Goal: Information Seeking & Learning: Check status

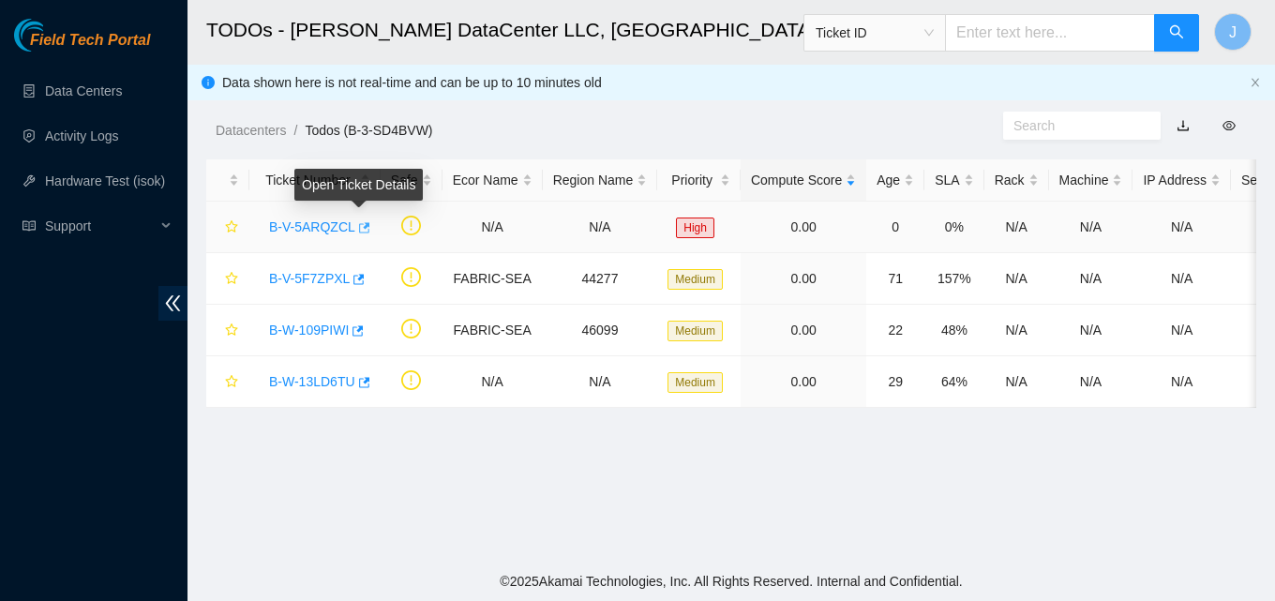
click at [361, 227] on icon "button" at bounding box center [364, 227] width 11 height 10
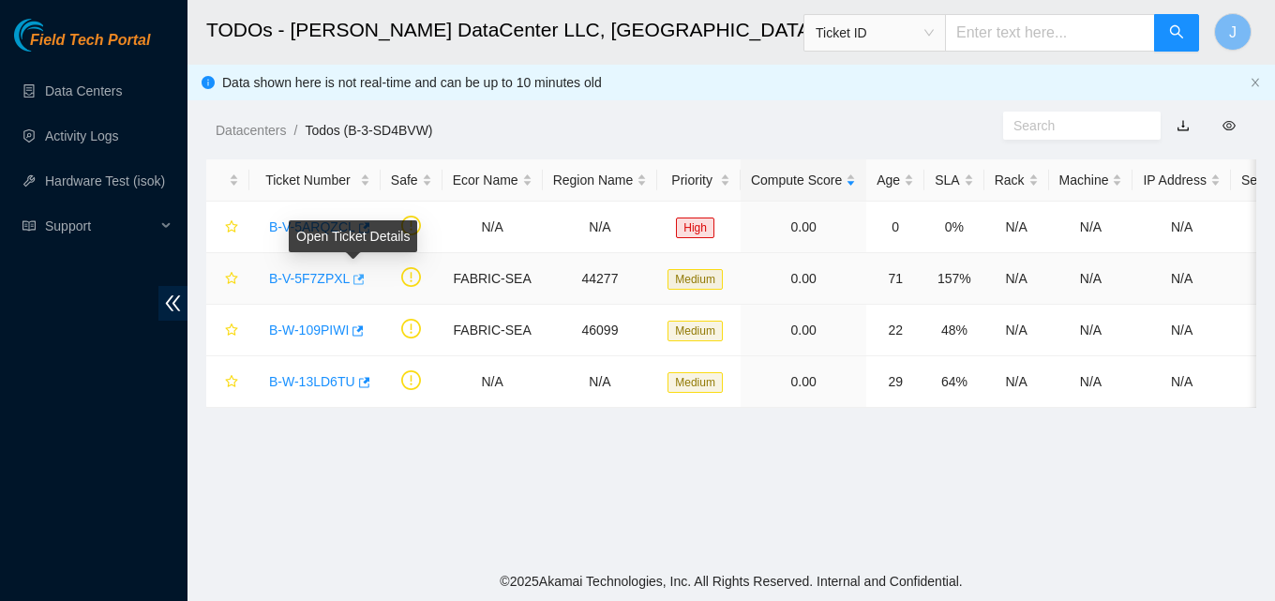
click at [352, 280] on icon "button" at bounding box center [357, 279] width 13 height 13
click at [1030, 43] on input "text" at bounding box center [1050, 33] width 210 height 38
paste input "B-W-13W4O14"
type input "B-W-13W4O14"
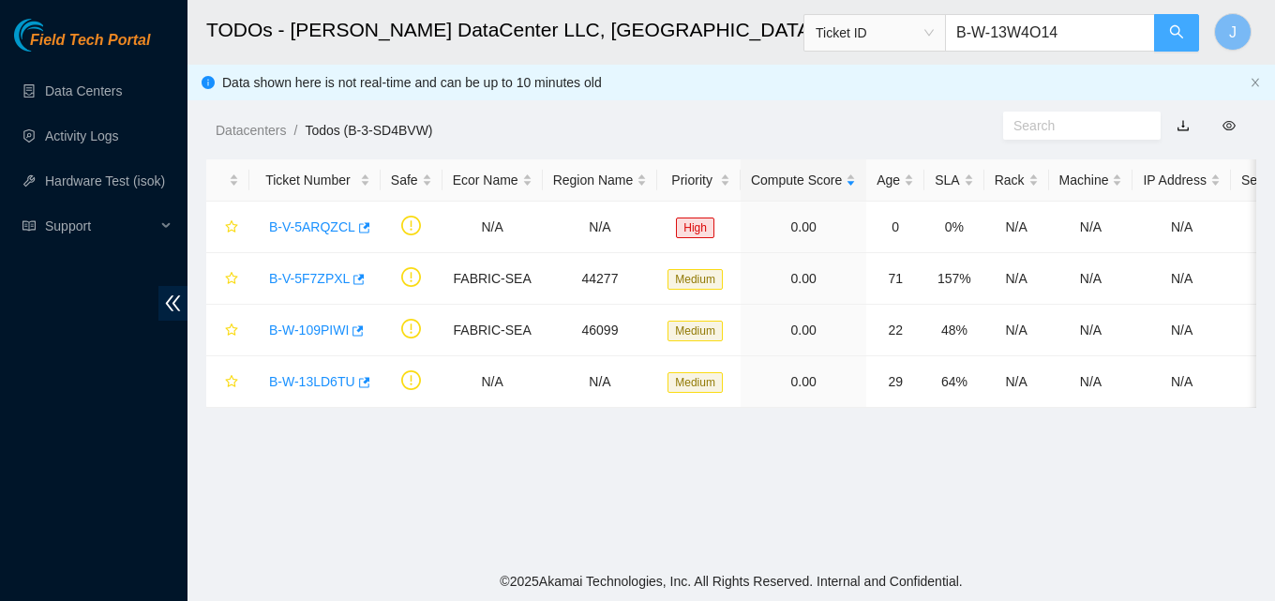
click at [1179, 27] on icon "search" at bounding box center [1176, 31] width 15 height 15
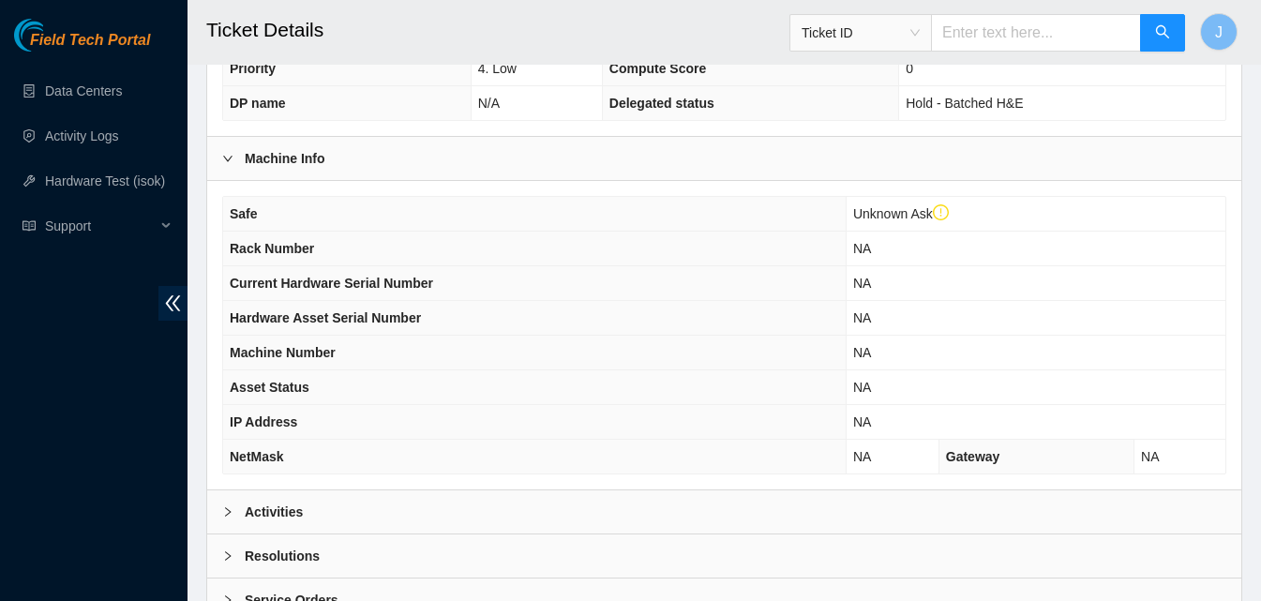
scroll to position [645, 0]
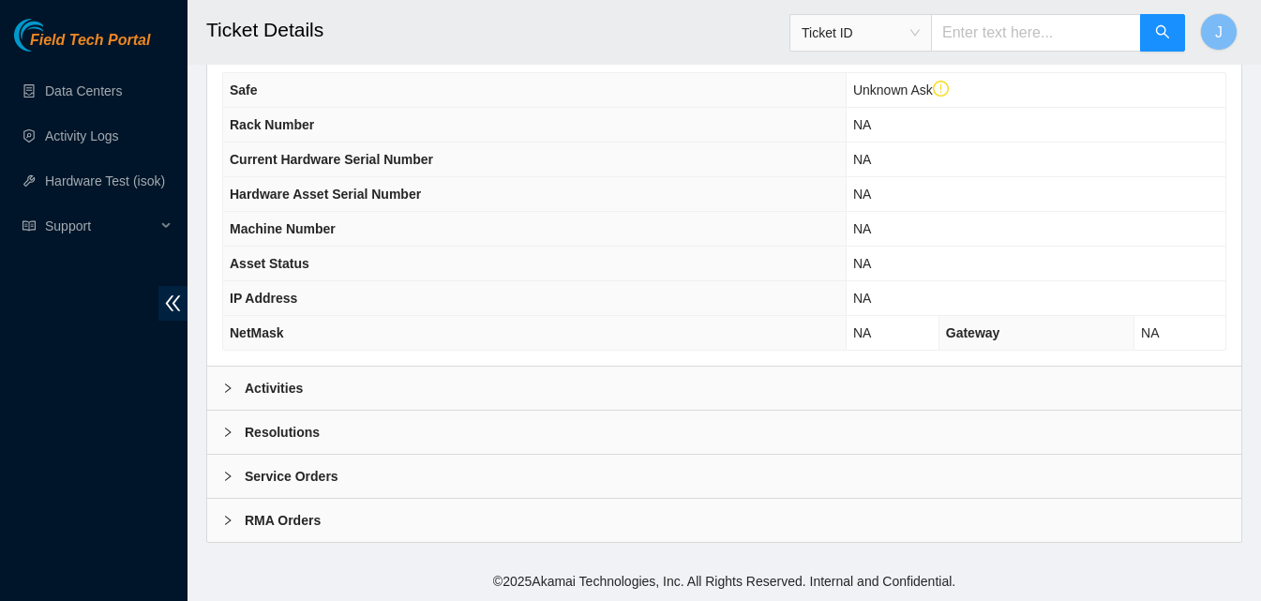
click at [796, 398] on div "Activities" at bounding box center [724, 388] width 1034 height 43
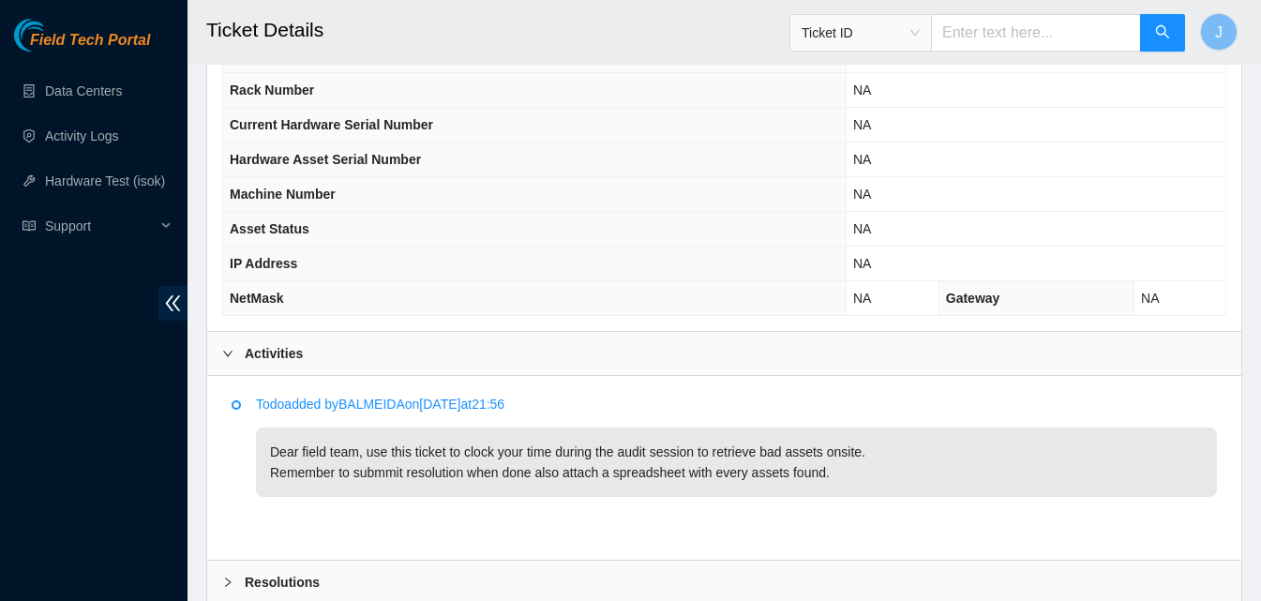
scroll to position [683, 0]
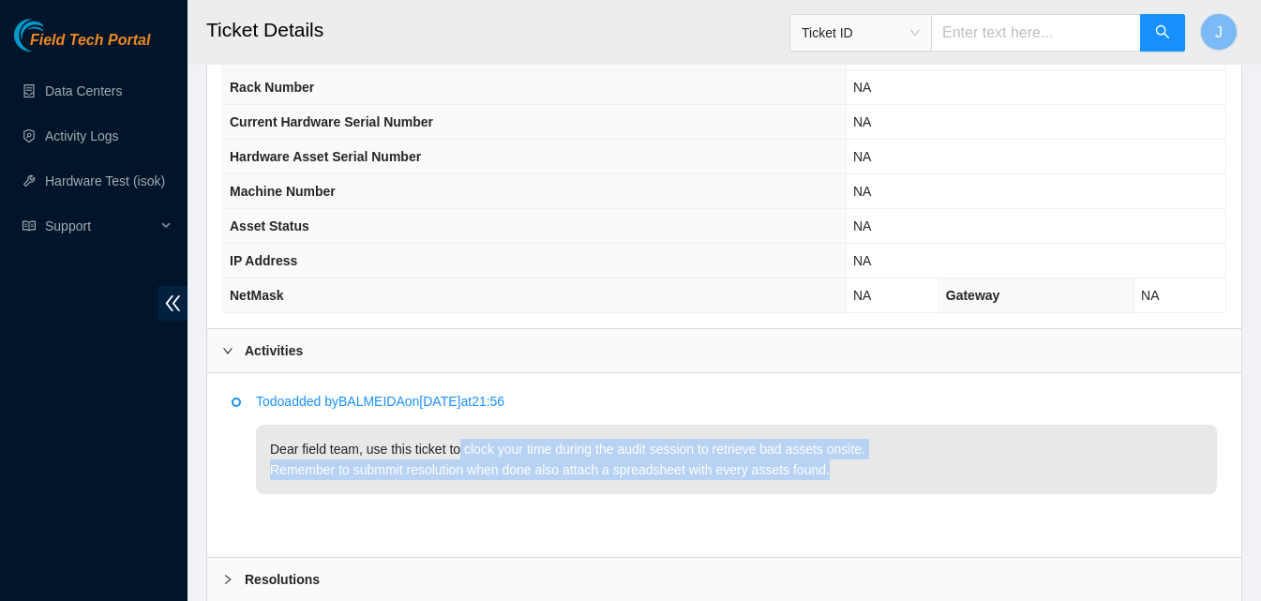
drag, startPoint x: 461, startPoint y: 440, endPoint x: 878, endPoint y: 466, distance: 417.1
click at [878, 466] on p "Dear field team, use this ticket to clock your time during the audit session to…" at bounding box center [736, 459] width 961 height 69
click at [878, 467] on p "Dear field team, use this ticket to clock your time during the audit session to…" at bounding box center [736, 459] width 961 height 69
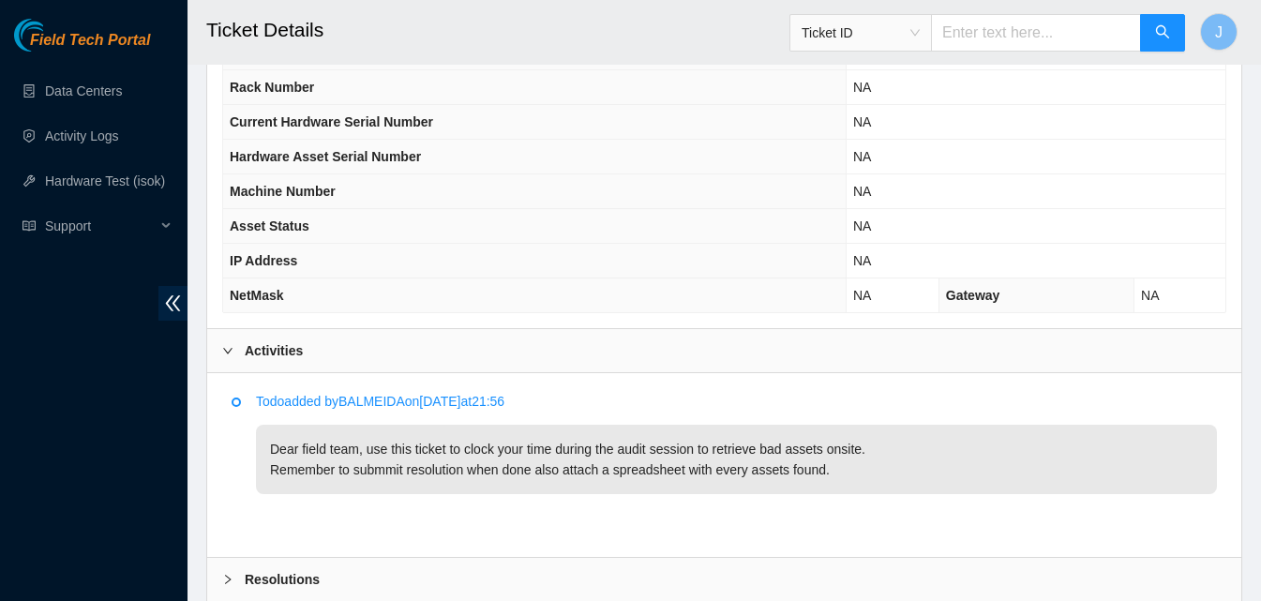
click at [878, 467] on p "Dear field team, use this ticket to clock your time during the audit session to…" at bounding box center [736, 459] width 961 height 69
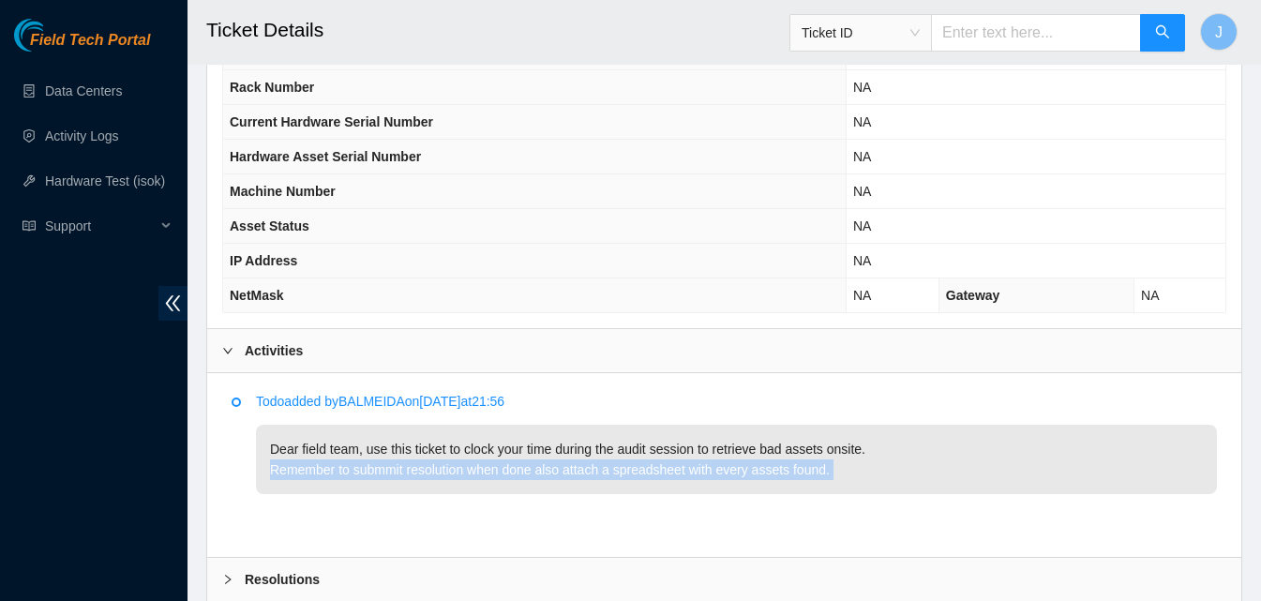
click at [878, 467] on p "Dear field team, use this ticket to clock your time during the audit session to…" at bounding box center [736, 459] width 961 height 69
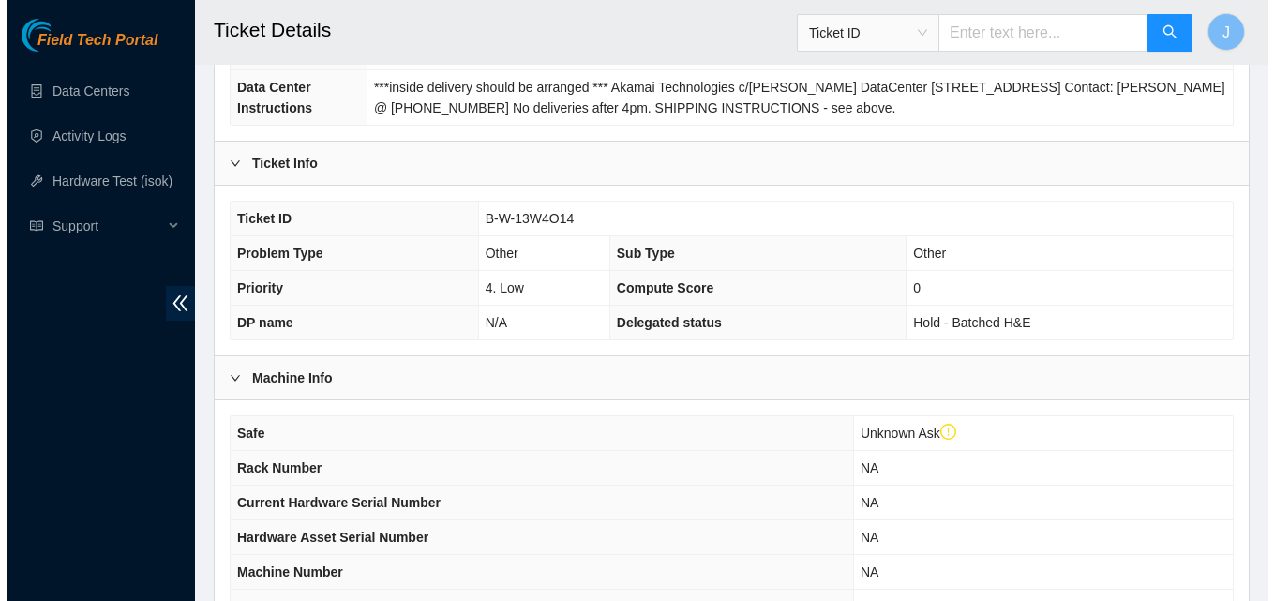
scroll to position [0, 0]
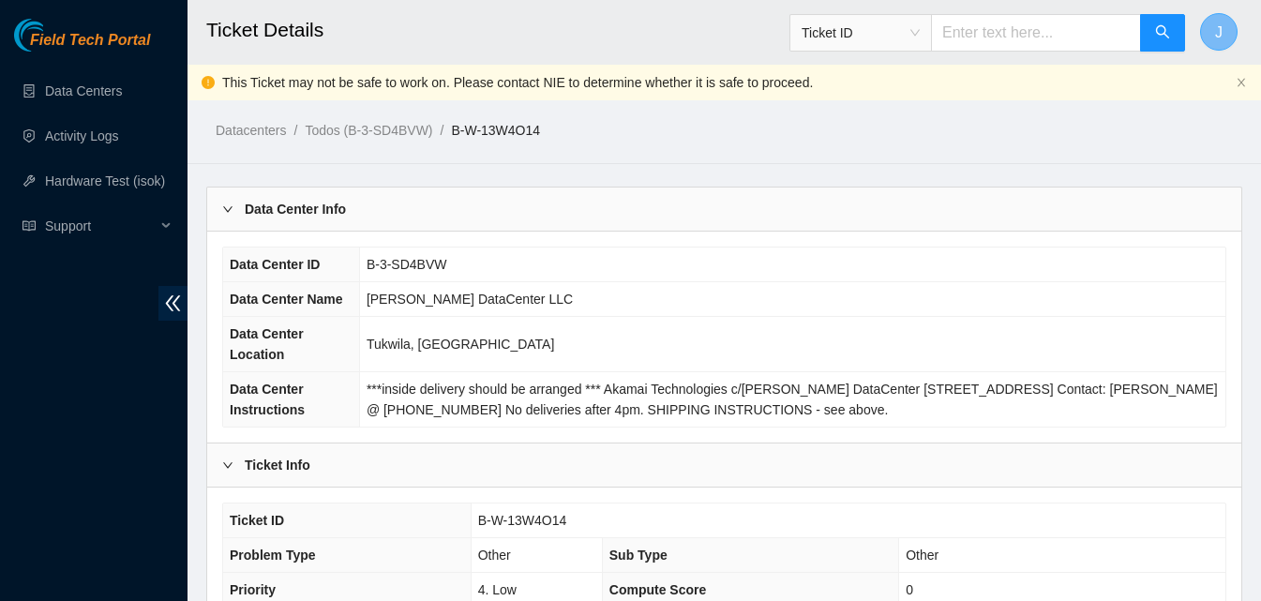
drag, startPoint x: 1274, startPoint y: 347, endPoint x: 1225, endPoint y: 16, distance: 334.7
click at [1225, 16] on button "J" at bounding box center [1219, 32] width 38 height 38
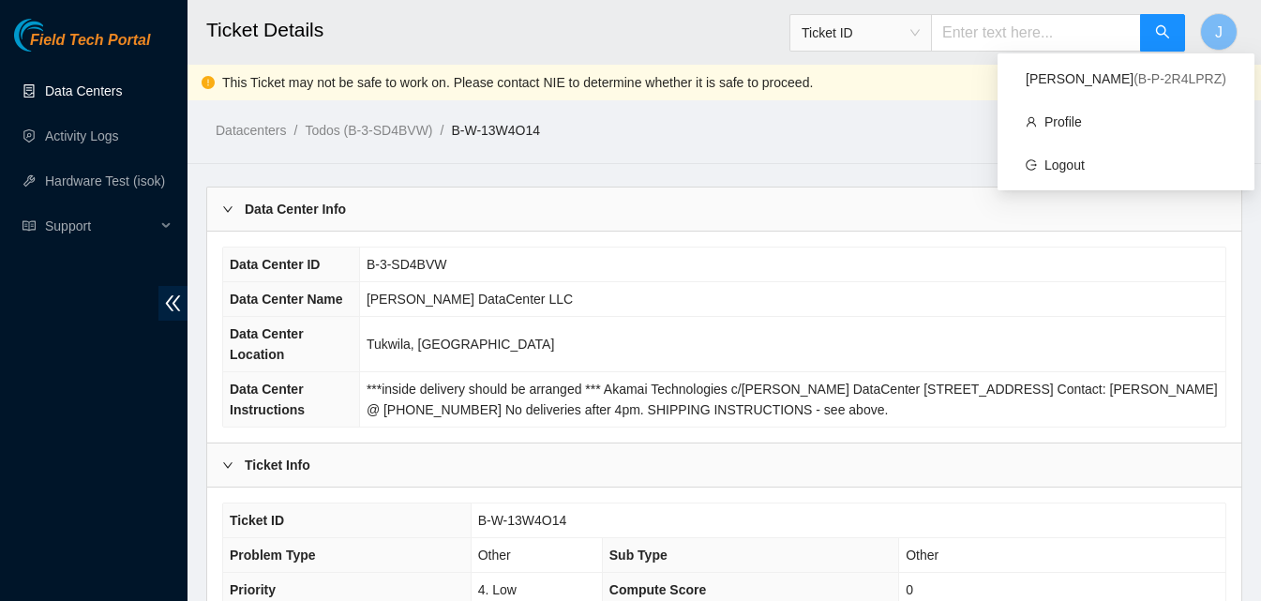
click at [102, 93] on link "Data Centers" at bounding box center [83, 90] width 77 height 15
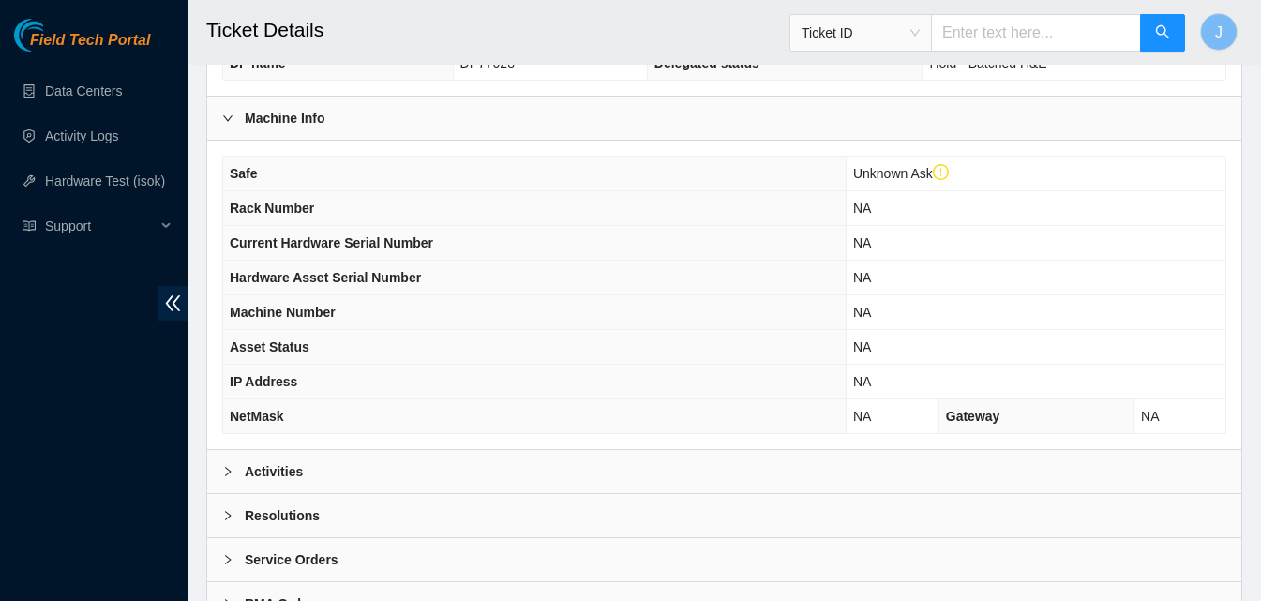
scroll to position [645, 0]
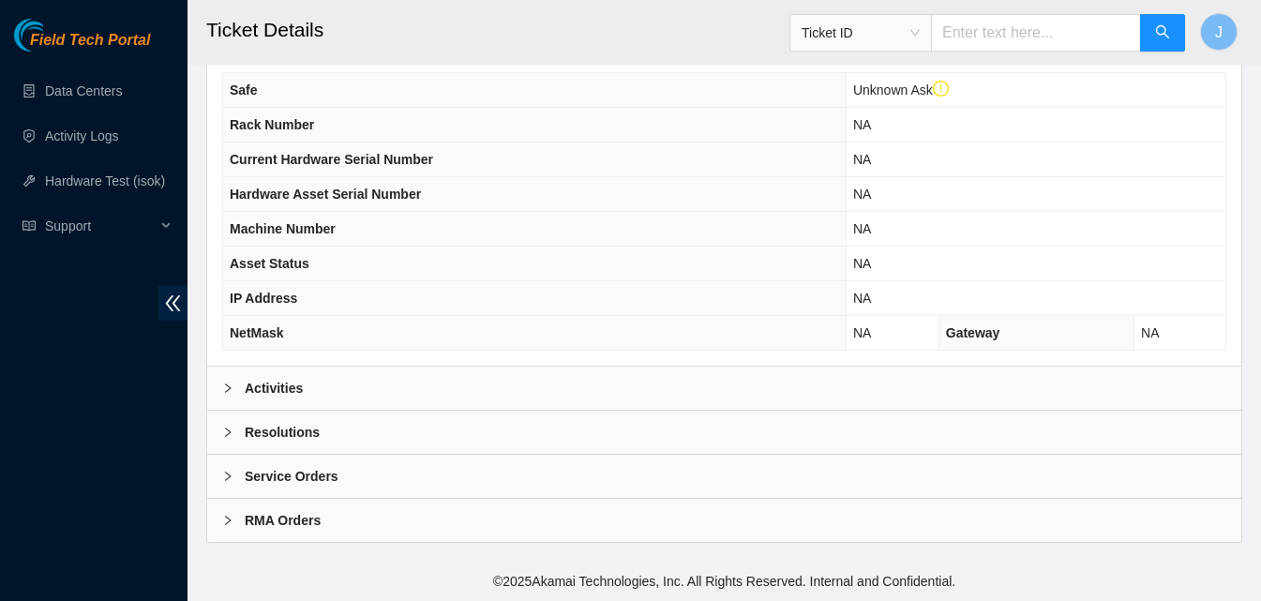
click at [509, 389] on div "Activities" at bounding box center [724, 388] width 1034 height 43
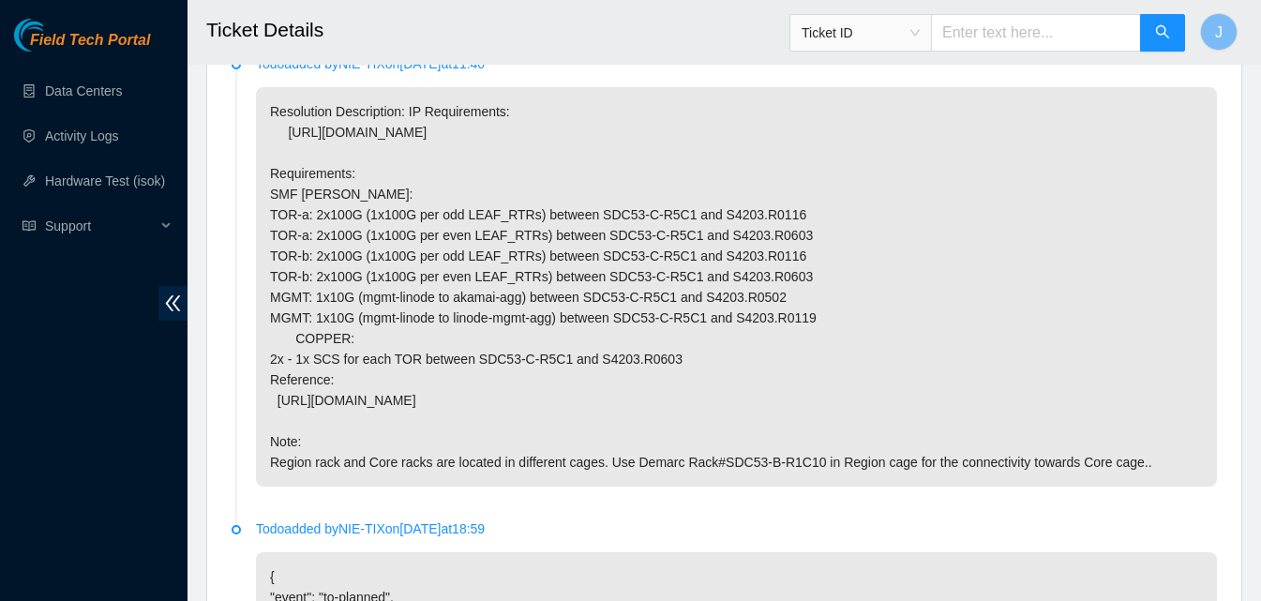
scroll to position [908, 0]
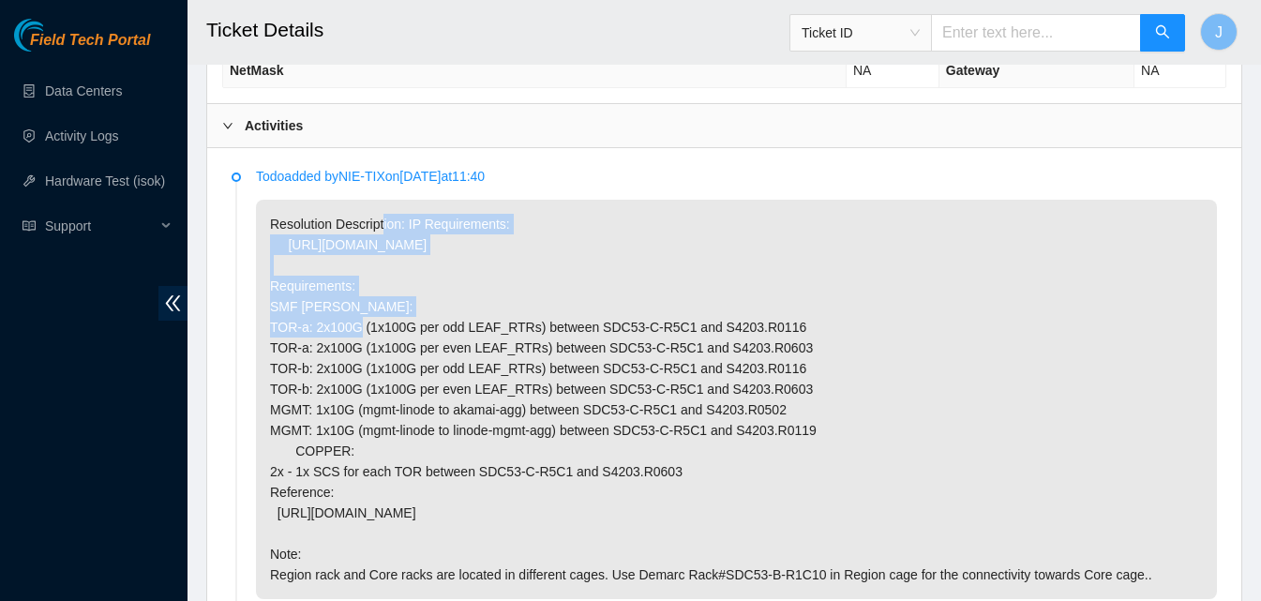
drag, startPoint x: 382, startPoint y: 231, endPoint x: 407, endPoint y: 291, distance: 65.1
click at [407, 291] on p "Resolution Description: IP Requirements: https://loom.deploy.akamai.com/expansi…" at bounding box center [736, 399] width 961 height 399
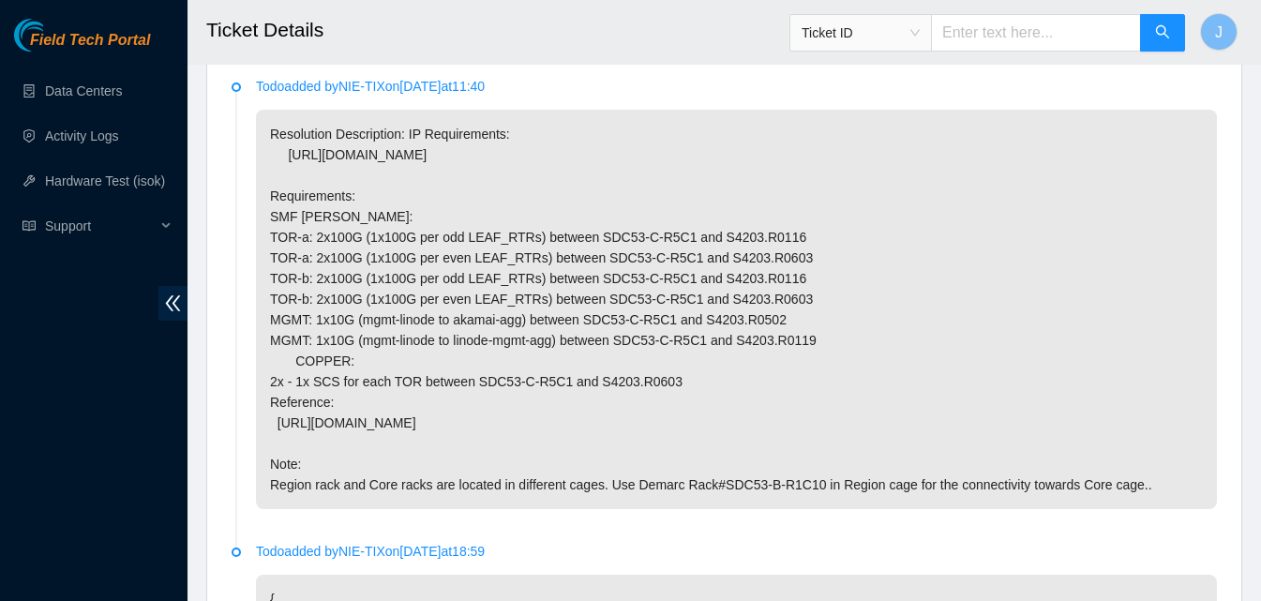
scroll to position [943, 0]
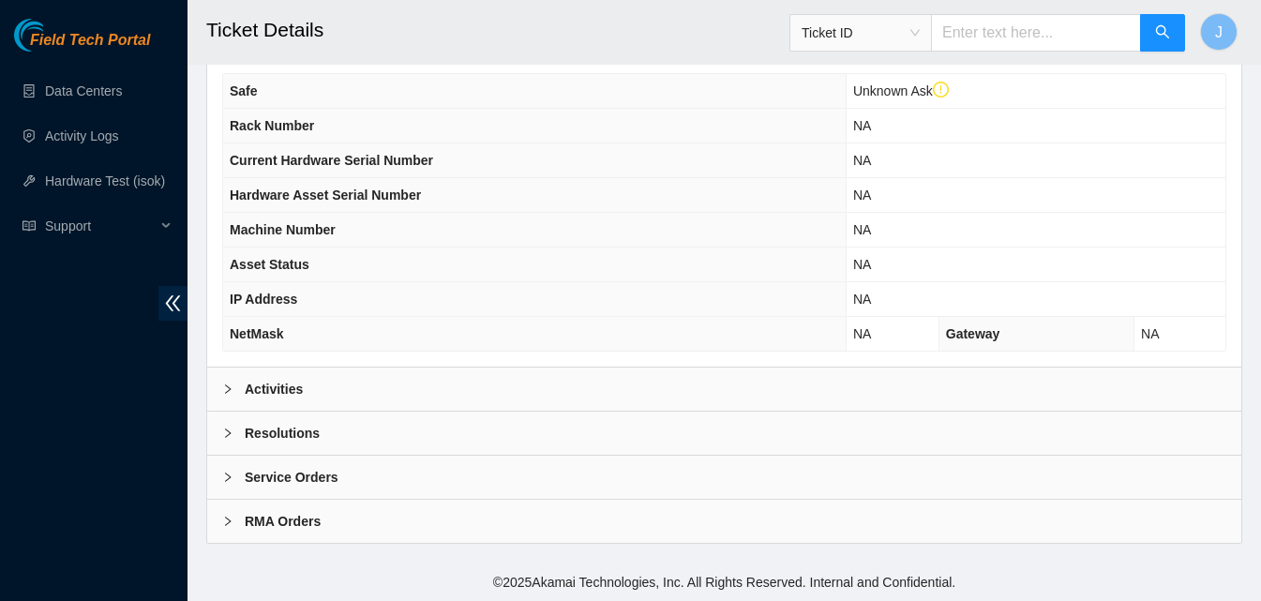
scroll to position [645, 0]
click at [591, 392] on div "Activities" at bounding box center [724, 388] width 1034 height 43
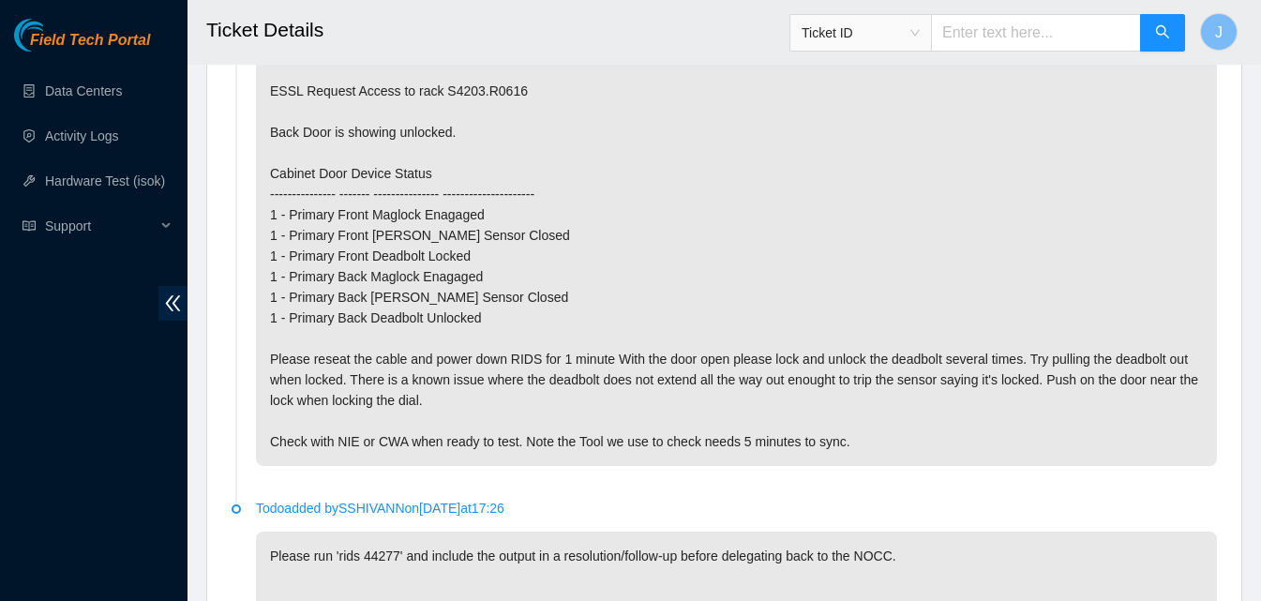
scroll to position [1095, 0]
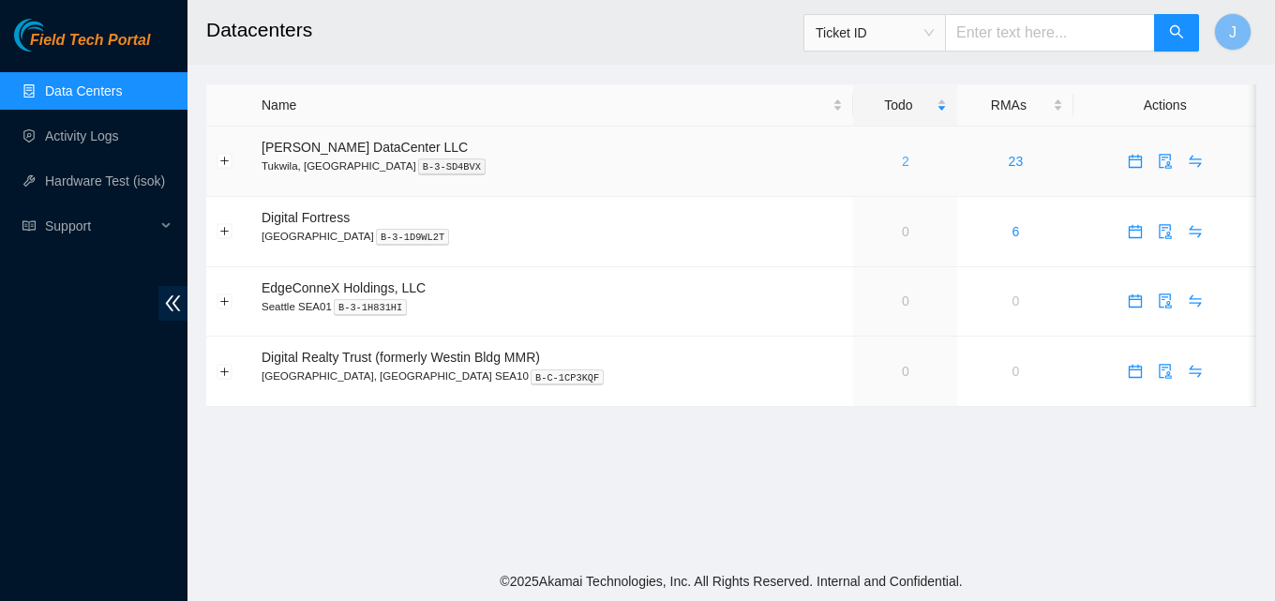
click at [902, 162] on link "2" at bounding box center [906, 161] width 8 height 15
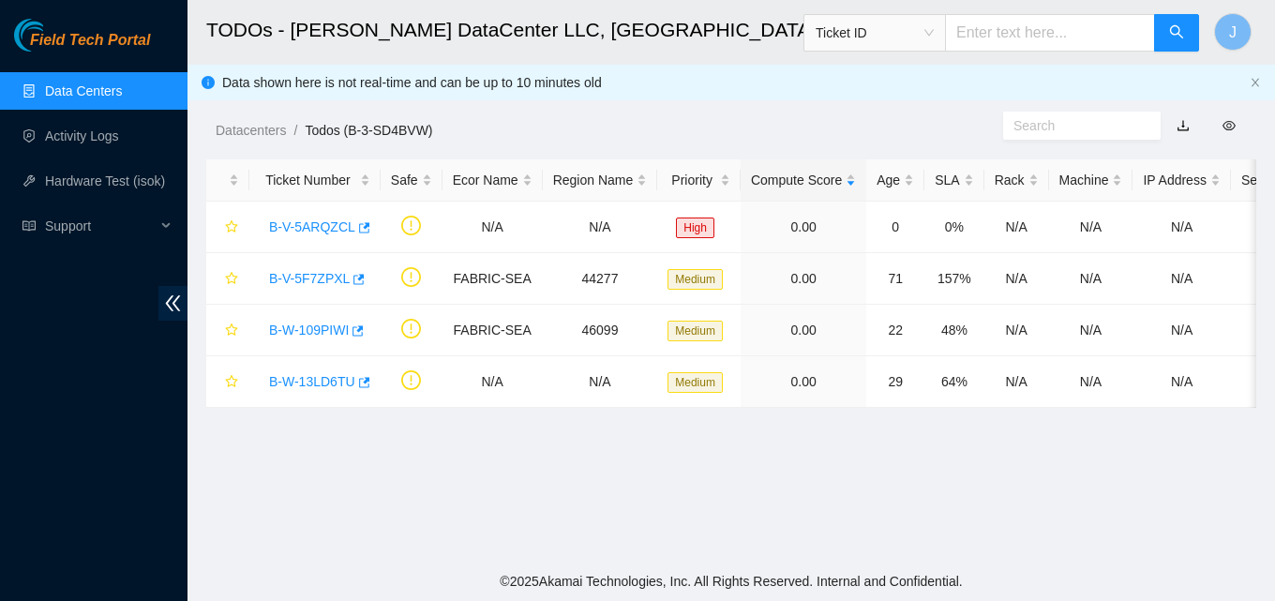
click at [122, 83] on link "Data Centers" at bounding box center [83, 90] width 77 height 15
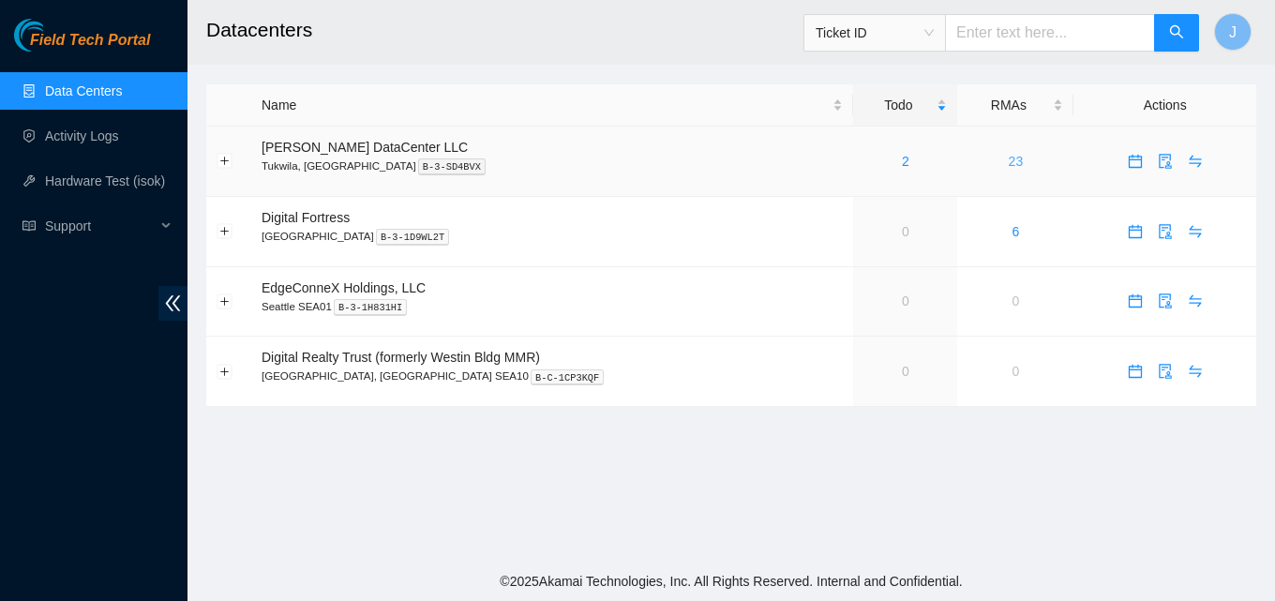
click at [1009, 154] on link "23" at bounding box center [1016, 161] width 15 height 15
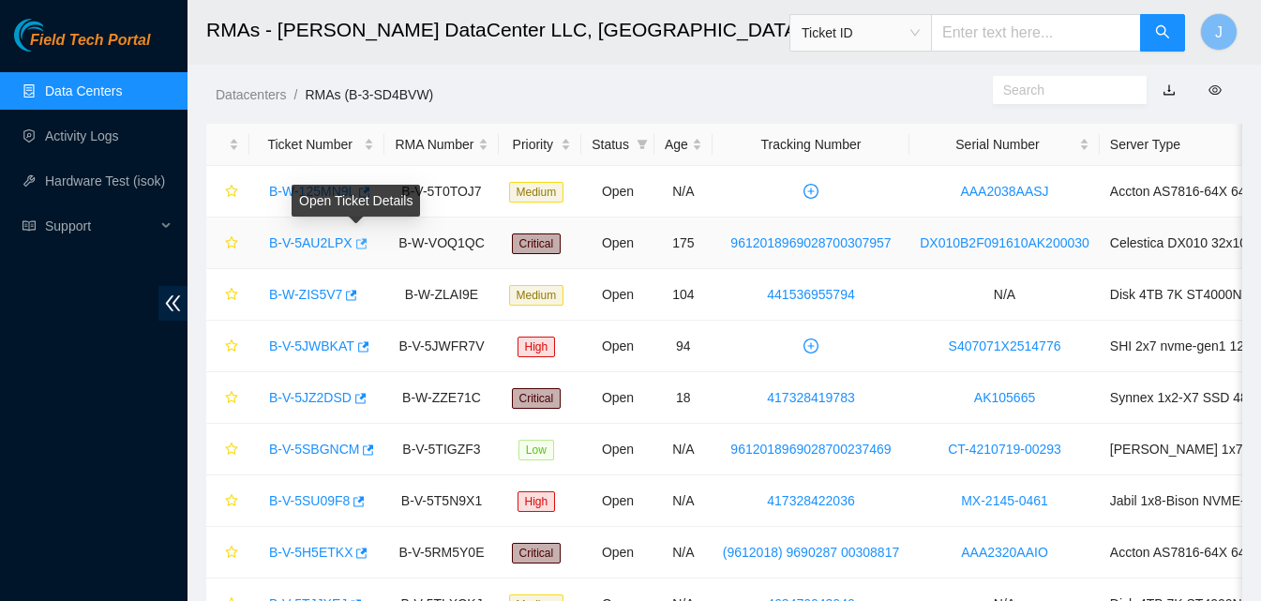
click at [360, 241] on icon "button" at bounding box center [361, 243] width 11 height 10
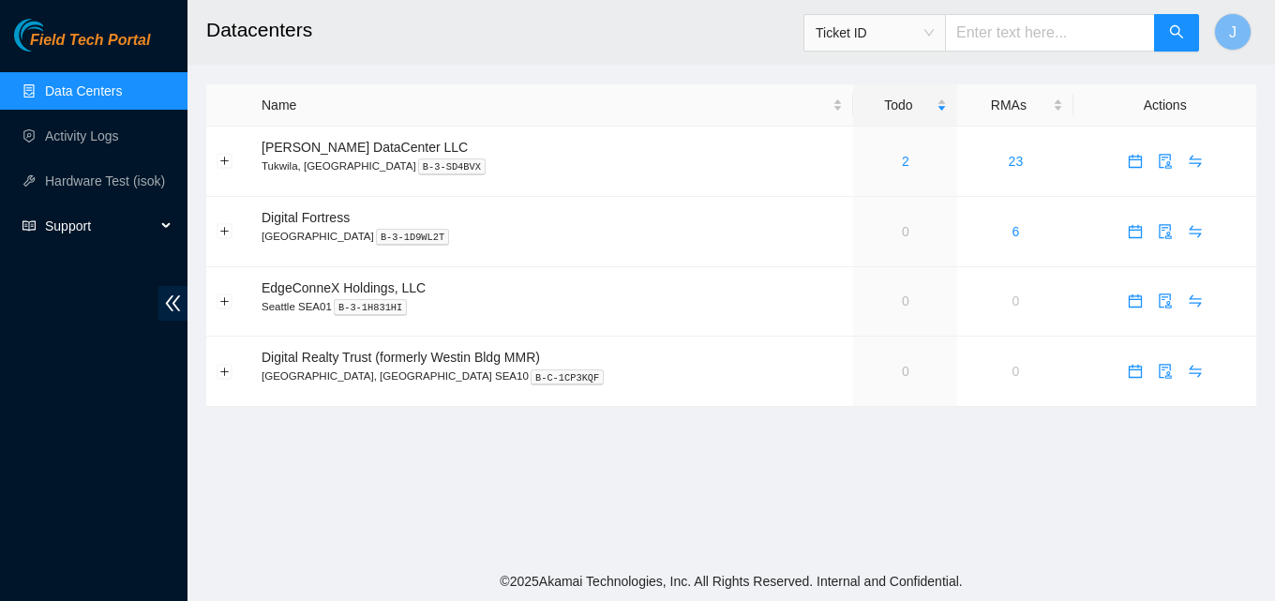
click at [65, 215] on span "Support" at bounding box center [100, 226] width 111 height 38
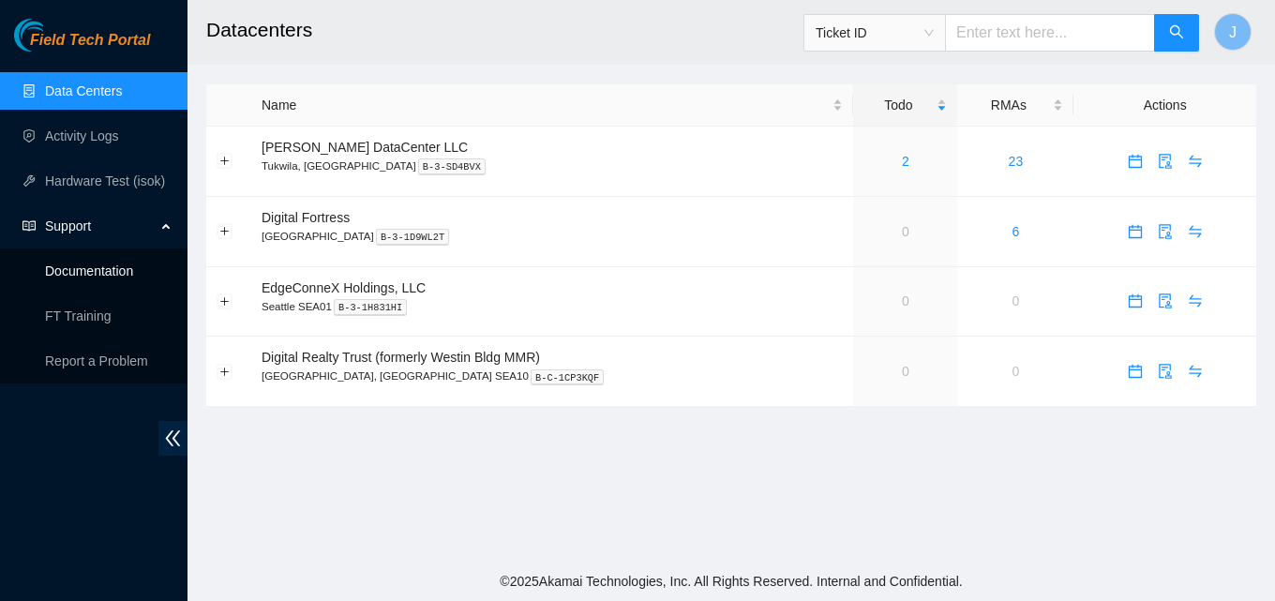
click at [98, 278] on link "Documentation" at bounding box center [89, 270] width 88 height 15
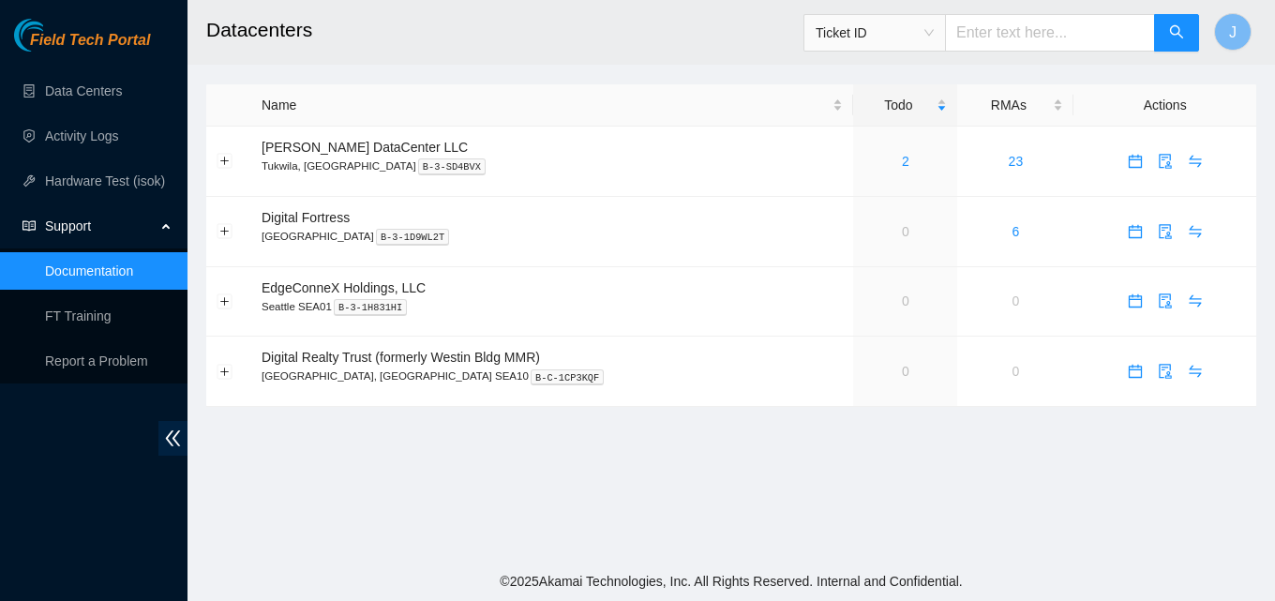
paste input "S20JB06XU"
type input "S20JB06XU"
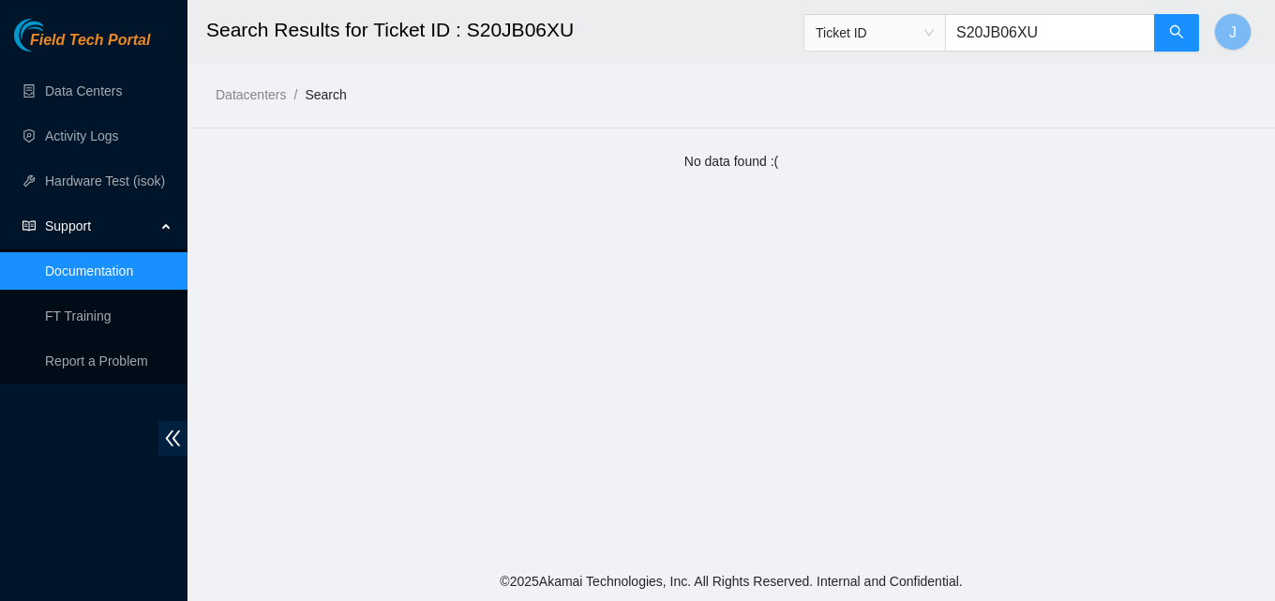
click at [921, 54] on div "Ticket ID S20JB06XU" at bounding box center [1002, 33] width 397 height 60
click at [912, 46] on span "Ticket ID" at bounding box center [875, 33] width 118 height 28
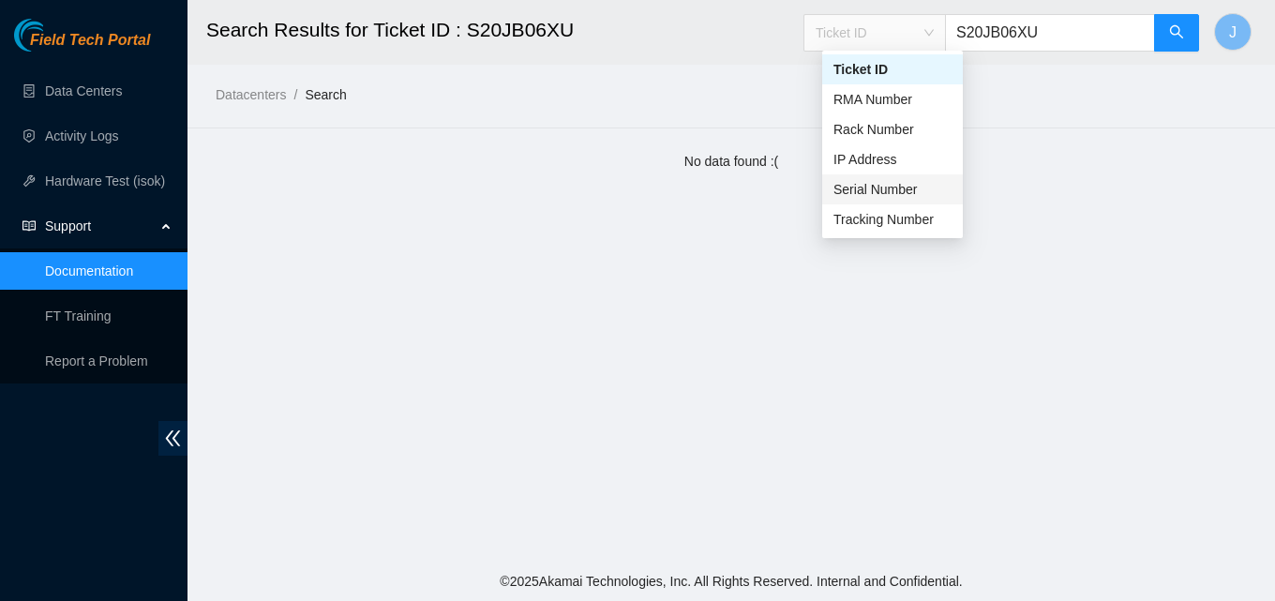
click at [914, 197] on div "Serial Number" at bounding box center [893, 189] width 118 height 21
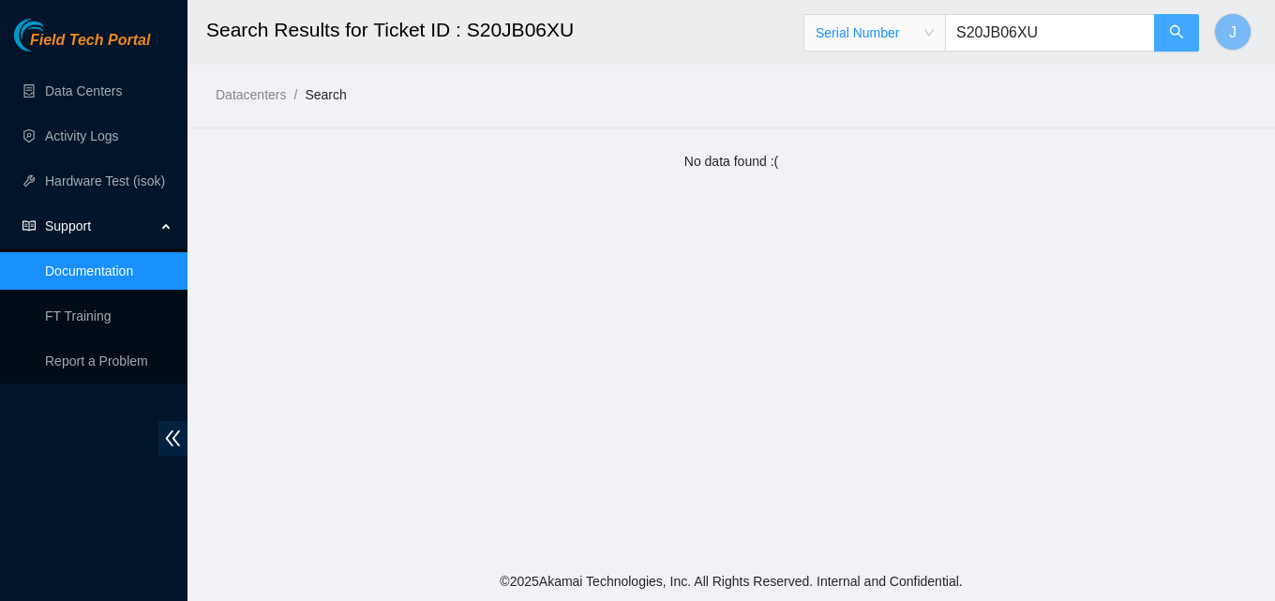
click at [1181, 36] on icon "search" at bounding box center [1176, 31] width 15 height 15
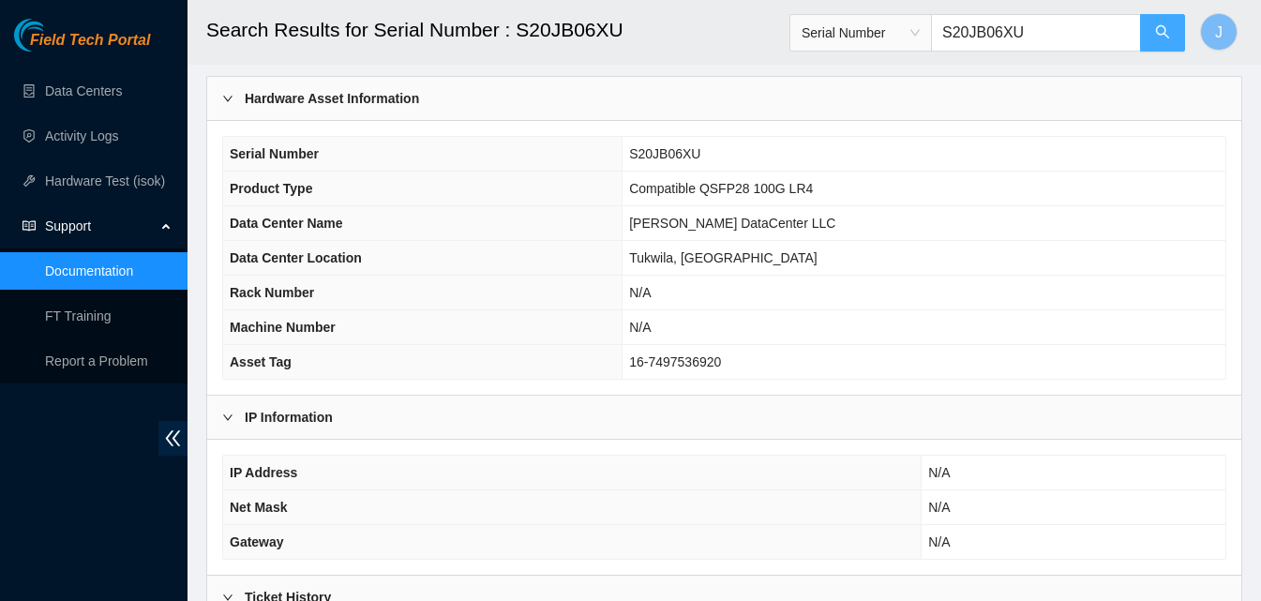
scroll to position [268, 0]
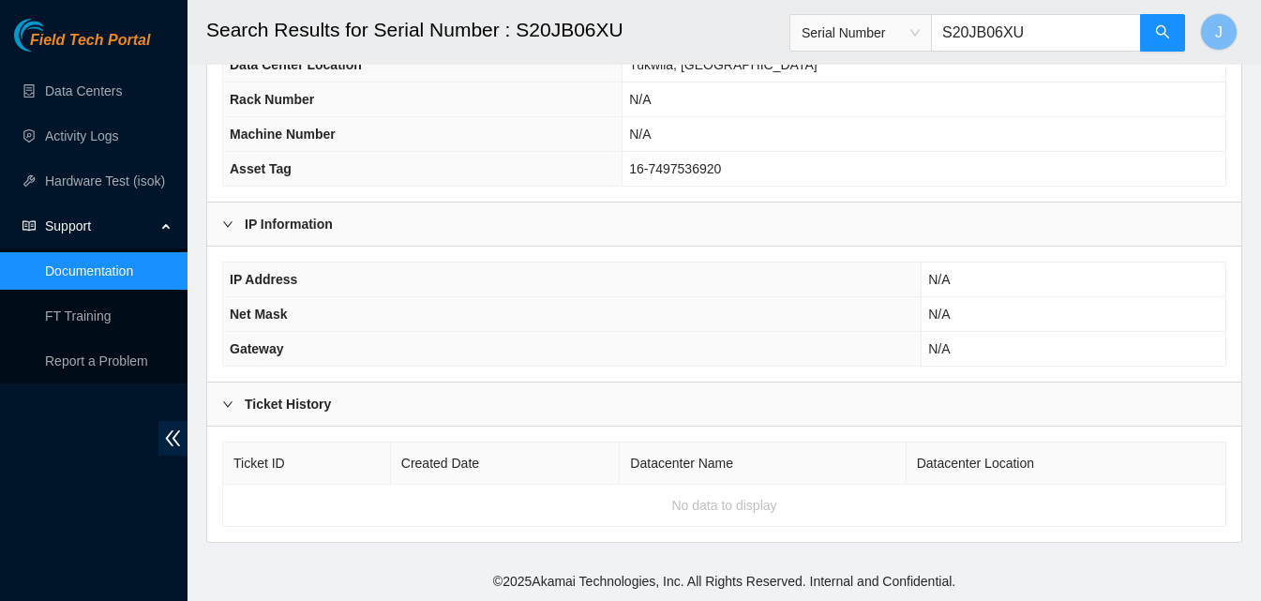
click at [226, 404] on icon "right" at bounding box center [227, 404] width 9 height 6
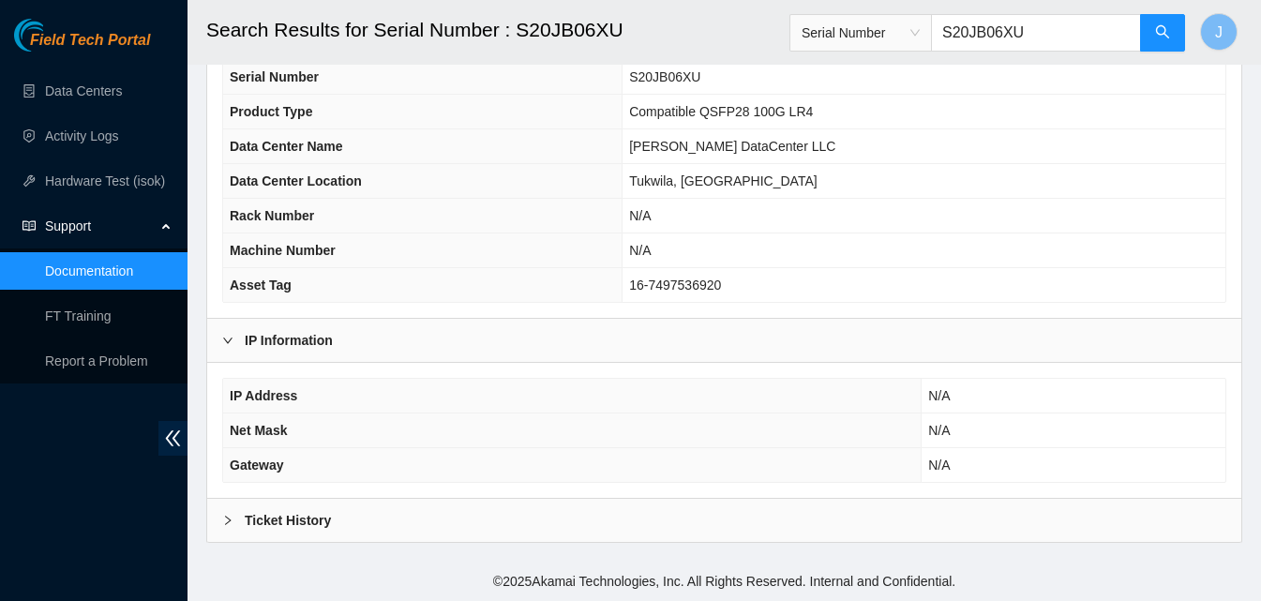
click at [233, 516] on div at bounding box center [233, 520] width 23 height 21
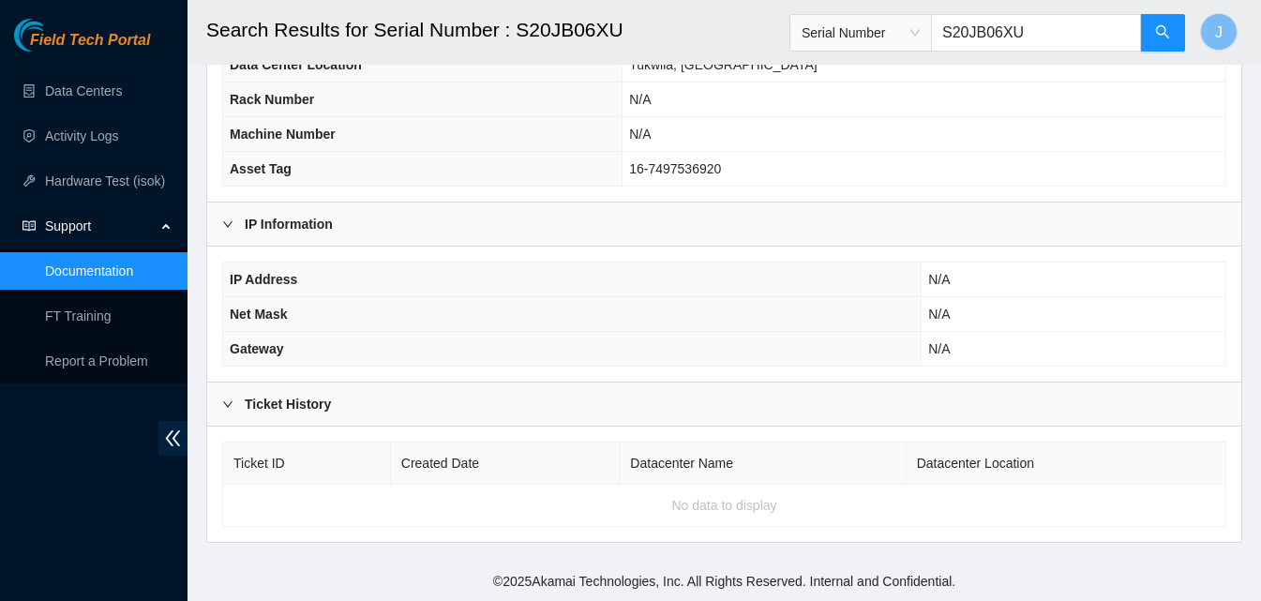
drag, startPoint x: 1073, startPoint y: 33, endPoint x: 904, endPoint y: 49, distance: 169.5
click at [904, 49] on span "Serial Number S20JB06XU" at bounding box center [987, 33] width 397 height 38
paste input "S22LB0288"
type input "S22LB0288"
click at [1186, 31] on header "Search Results for Serial Number : S20JB06XU Serial Number S22LB0288 J" at bounding box center [818, 32] width 1261 height 65
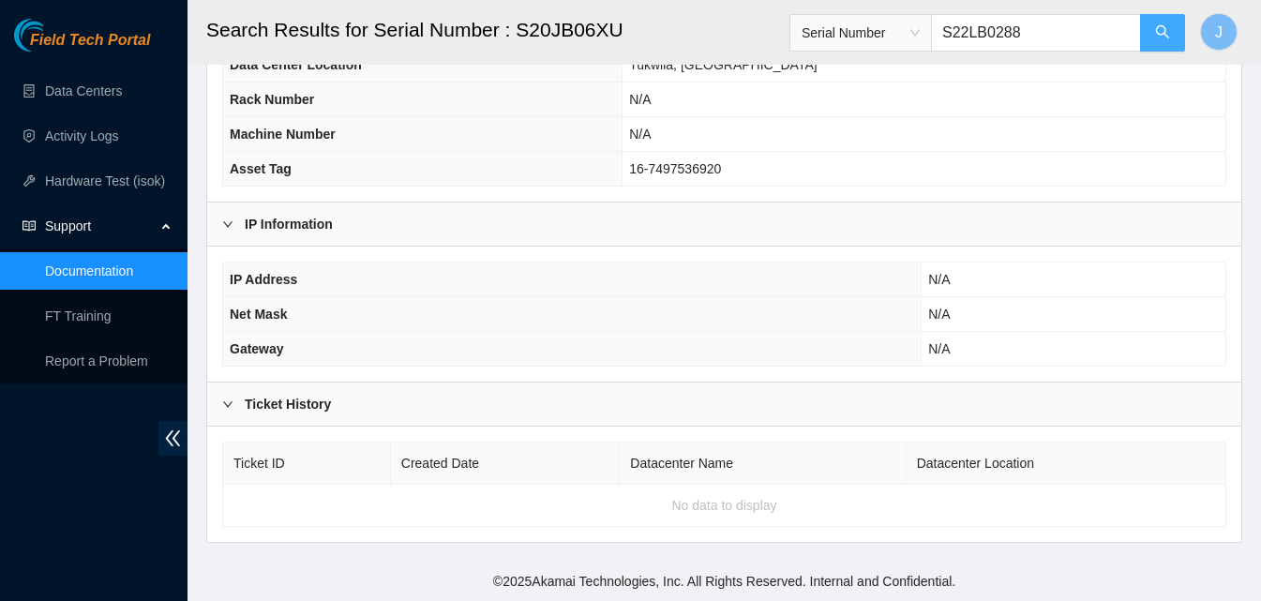
click at [1178, 31] on button "button" at bounding box center [1162, 33] width 45 height 38
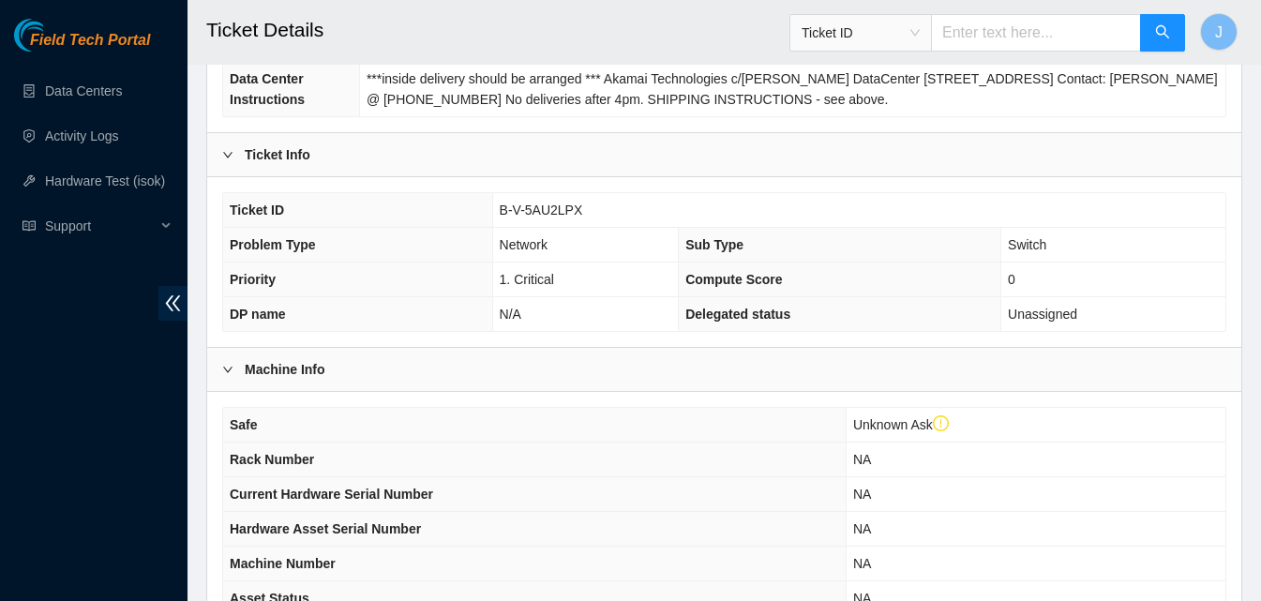
scroll to position [645, 0]
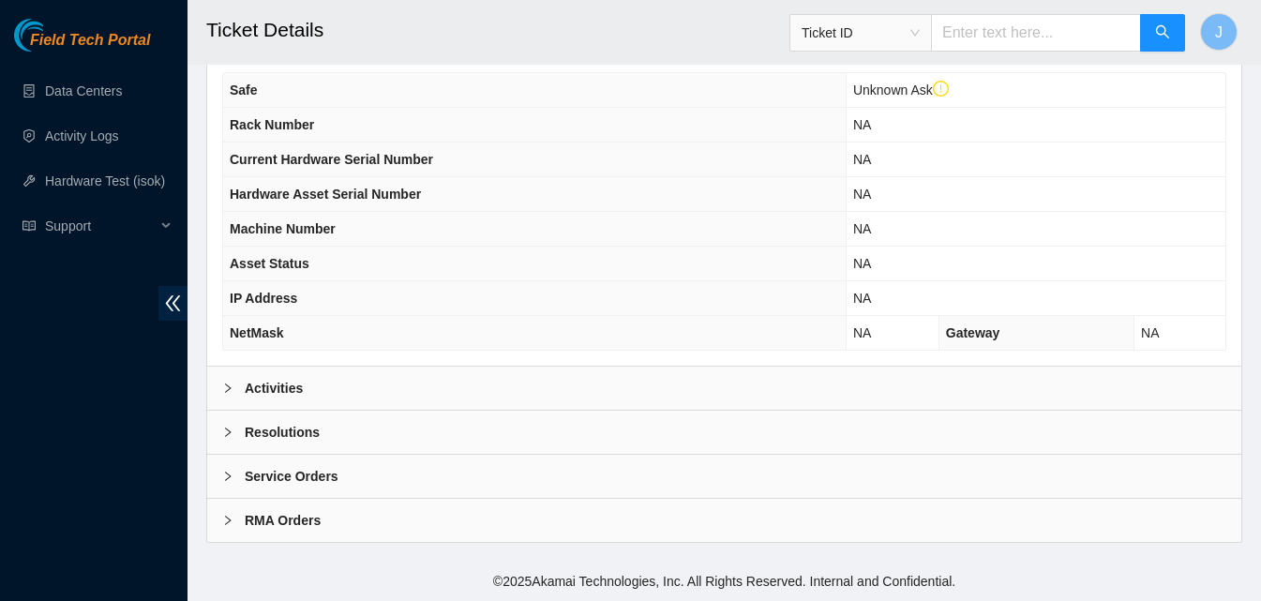
click at [452, 369] on div "Activities" at bounding box center [724, 388] width 1034 height 43
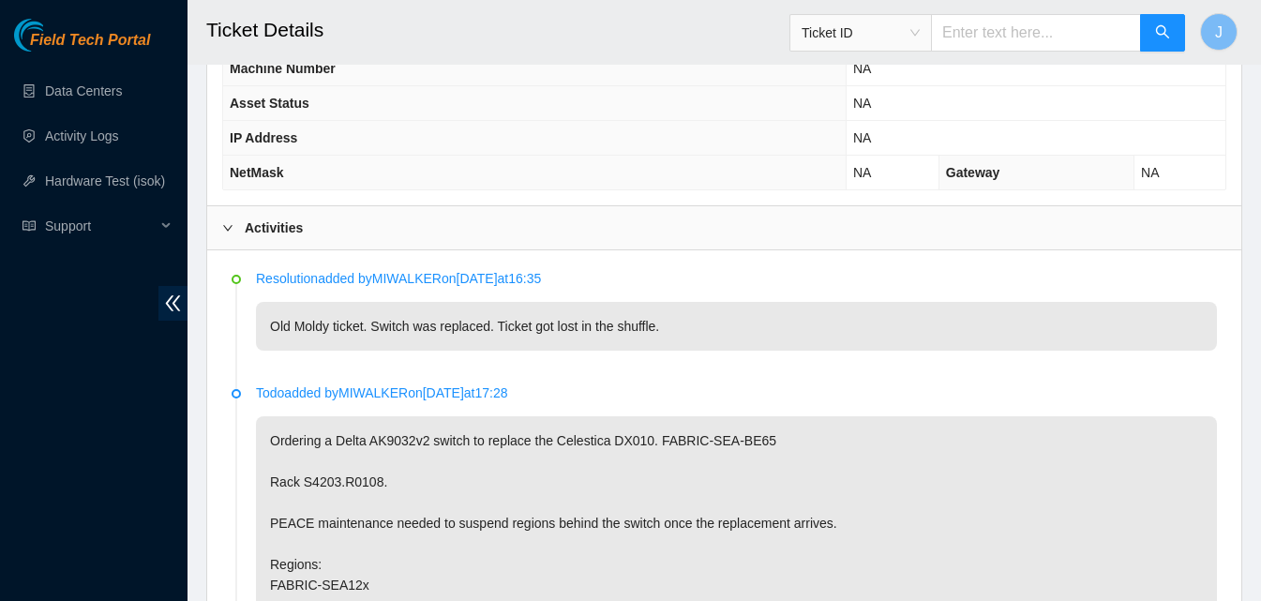
scroll to position [739, 0]
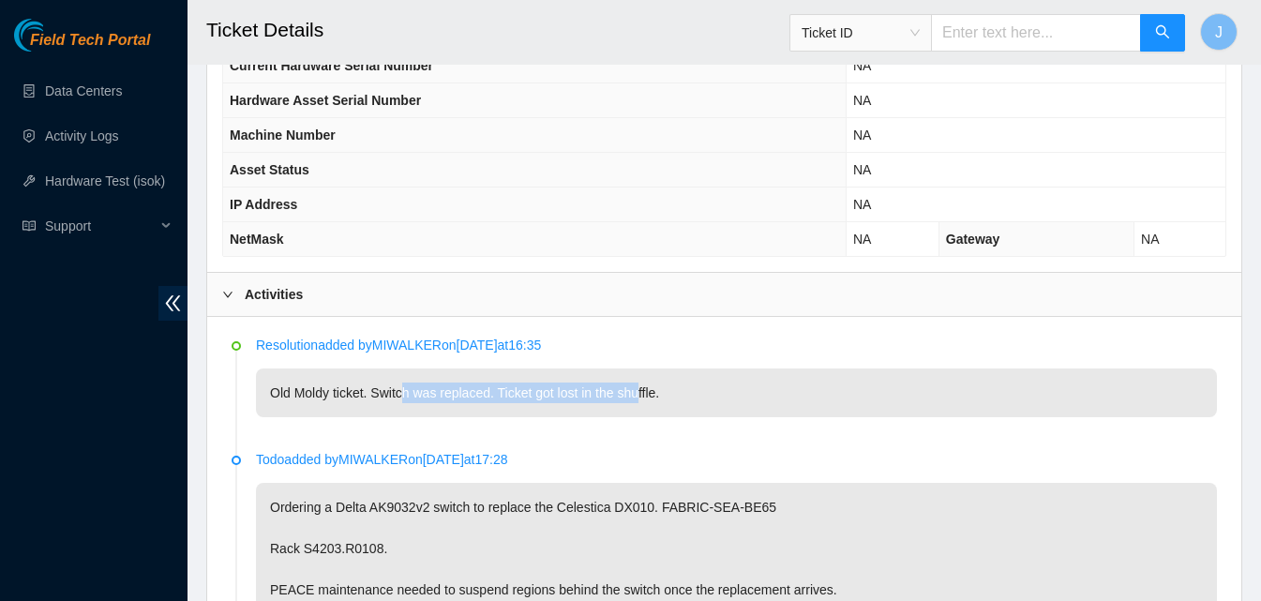
drag, startPoint x: 638, startPoint y: 397, endPoint x: 398, endPoint y: 402, distance: 239.2
click at [400, 401] on p "Old Moldy ticket. Switch was replaced. Ticket got lost in the shuffle." at bounding box center [736, 392] width 961 height 49
click at [398, 402] on p "Old Moldy ticket. Switch was replaced. Ticket got lost in the shuffle." at bounding box center [736, 392] width 961 height 49
drag, startPoint x: 373, startPoint y: 405, endPoint x: 723, endPoint y: 403, distance: 349.7
click at [723, 403] on p "Old Moldy ticket. Switch was replaced. Ticket got lost in the shuffle." at bounding box center [736, 392] width 961 height 49
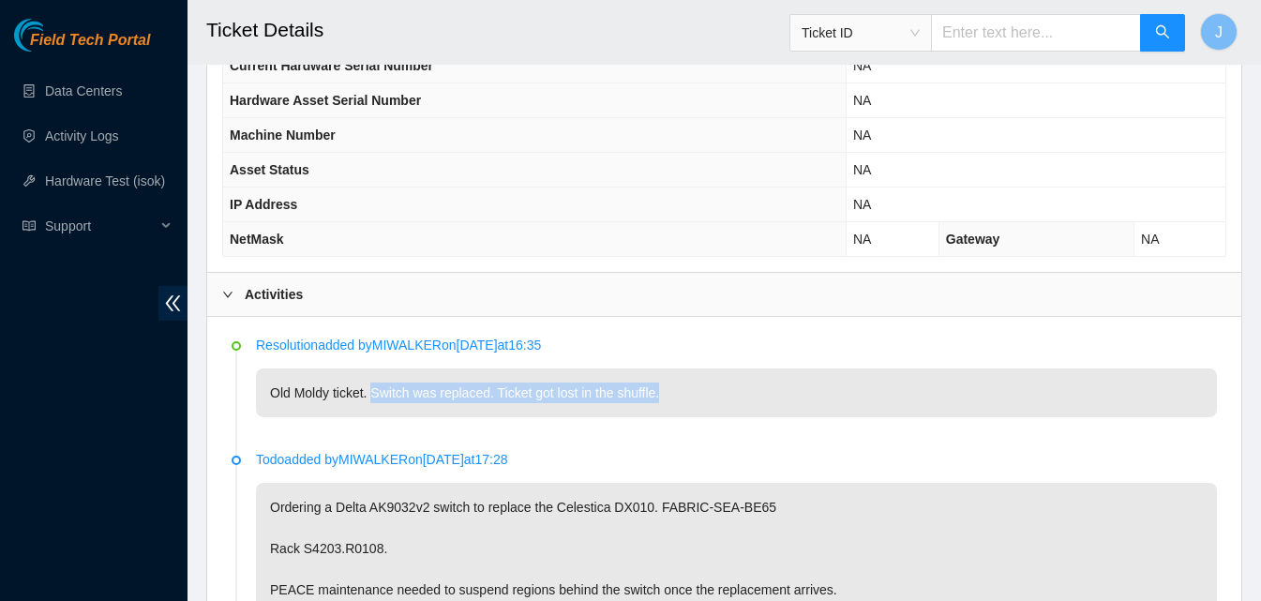
click at [723, 402] on p "Old Moldy ticket. Switch was replaced. Ticket got lost in the shuffle." at bounding box center [736, 392] width 961 height 49
drag, startPoint x: 658, startPoint y: 395, endPoint x: 240, endPoint y: 412, distance: 418.5
click at [240, 412] on li "Resolution added by MIWALKER on 2025-04-14 at 16:35 Old Moldy ticket. Switch wa…" at bounding box center [724, 398] width 985 height 114
click at [298, 404] on p "Old Moldy ticket. Switch was replaced. Ticket got lost in the shuffle." at bounding box center [736, 392] width 961 height 49
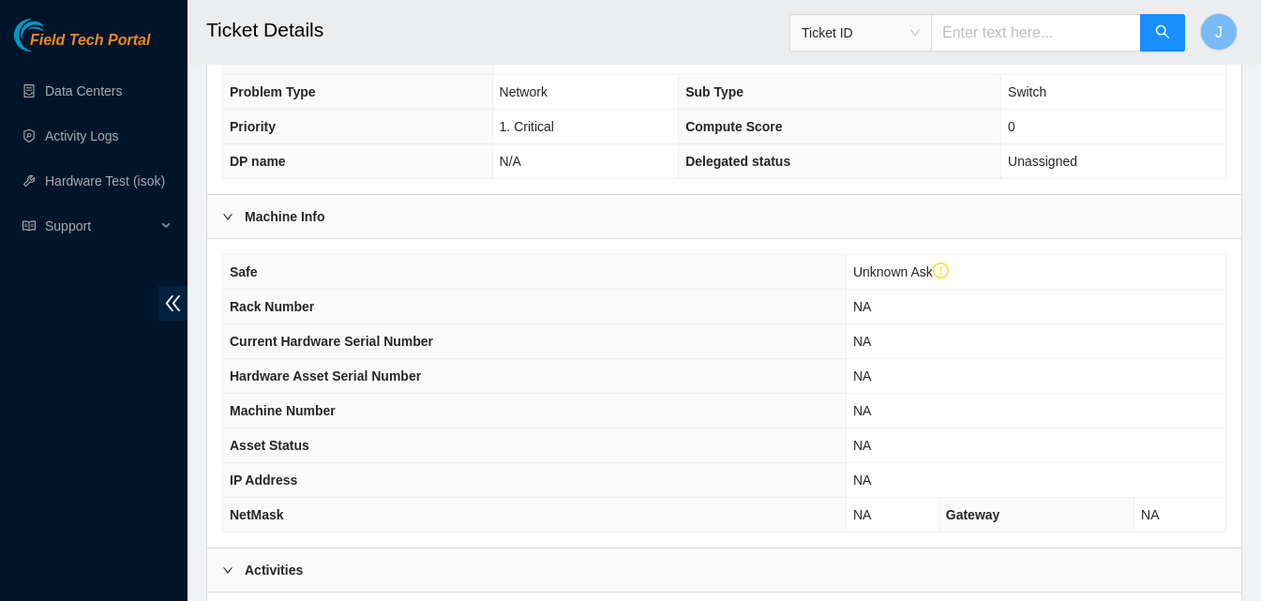
scroll to position [364, 0]
